Goal: Task Accomplishment & Management: Use online tool/utility

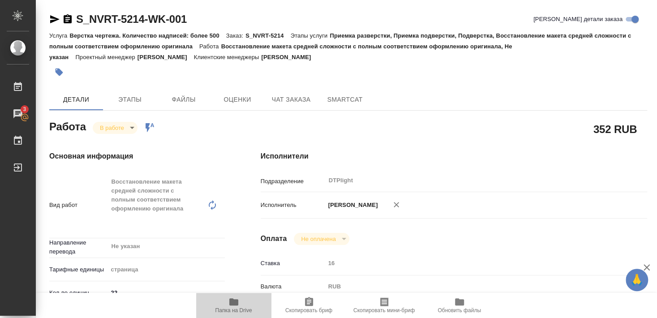
click at [237, 309] on span "Папка на Drive" at bounding box center [234, 310] width 37 height 6
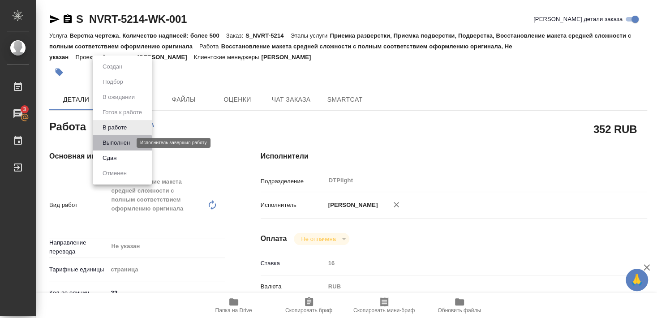
click at [116, 144] on button "Выполнен" at bounding box center [116, 143] width 33 height 10
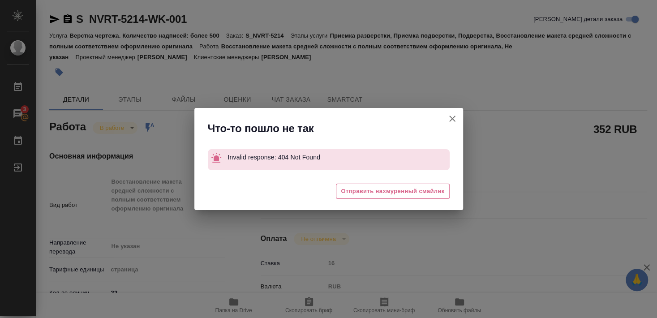
type textarea "x"
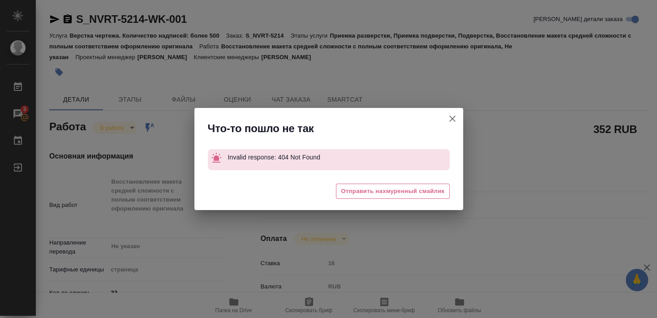
type textarea "x"
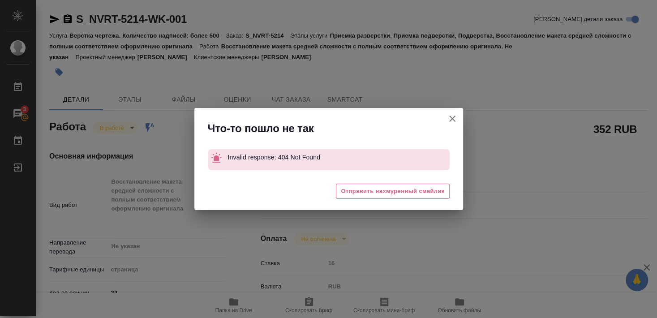
type textarea "x"
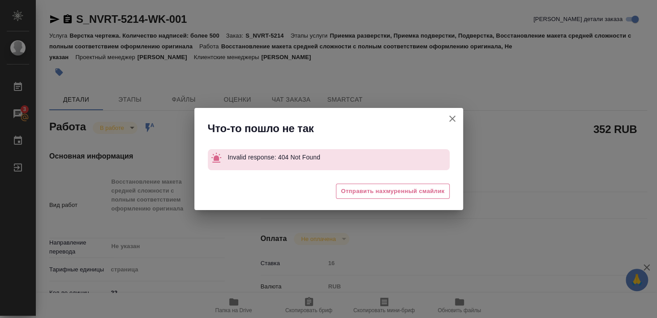
click at [451, 121] on icon "button" at bounding box center [452, 118] width 11 height 11
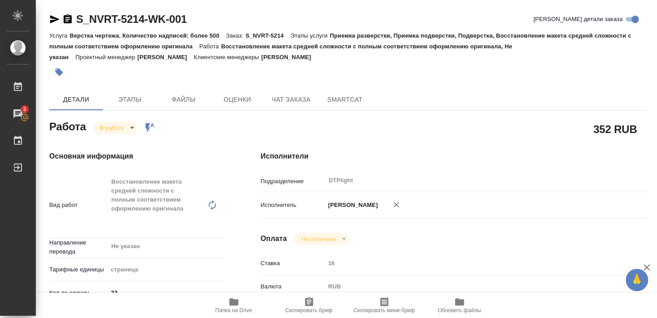
type textarea "x"
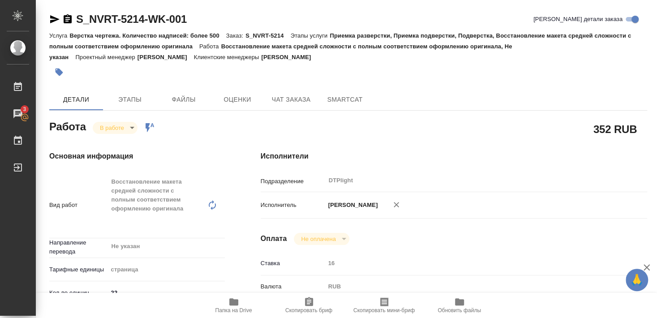
type textarea "x"
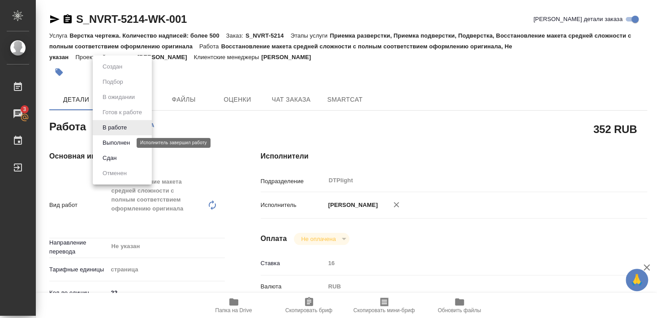
click at [123, 141] on button "Выполнен" at bounding box center [116, 143] width 33 height 10
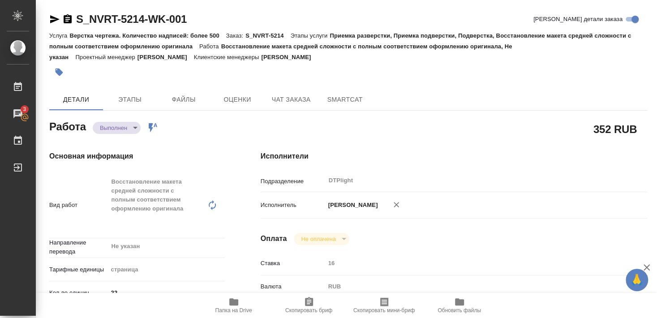
type textarea "x"
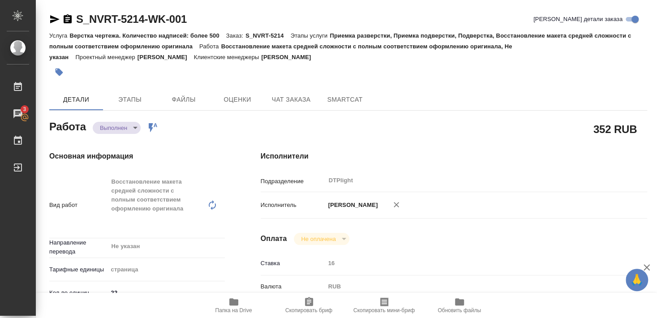
type textarea "x"
